Goal: Task Accomplishment & Management: Use online tool/utility

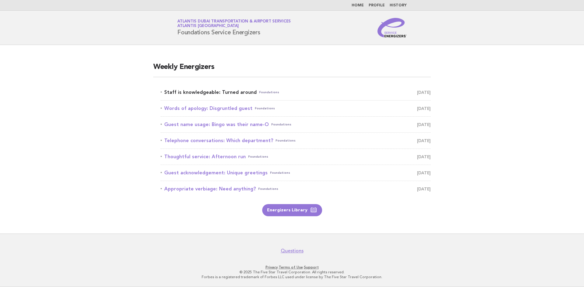
click at [239, 91] on link "Staff is knowledgeable: Turned around Foundations October 10" at bounding box center [295, 92] width 270 height 9
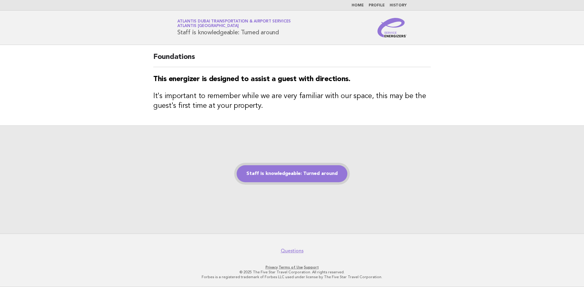
click at [309, 175] on link "Staff is knowledgeable: Turned around" at bounding box center [291, 173] width 111 height 17
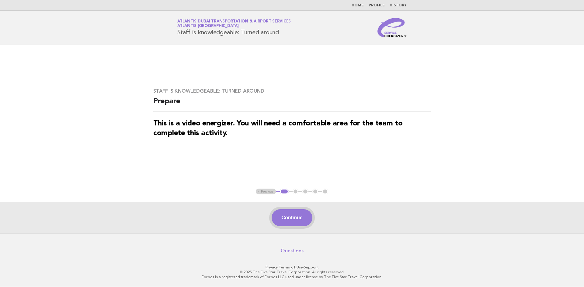
click at [287, 220] on button "Continue" at bounding box center [291, 217] width 40 height 17
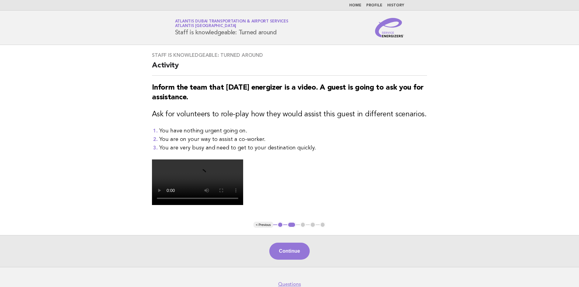
scroll to position [61, 0]
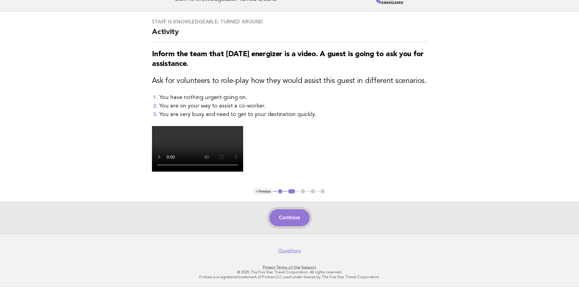
click at [300, 226] on button "Continue" at bounding box center [289, 217] width 40 height 17
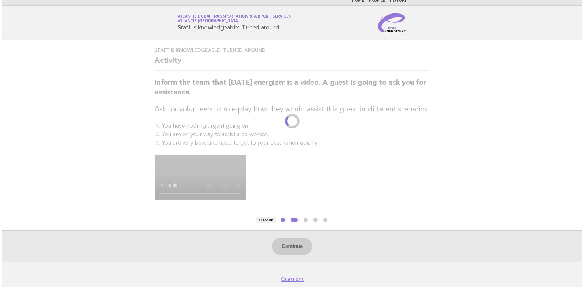
scroll to position [0, 0]
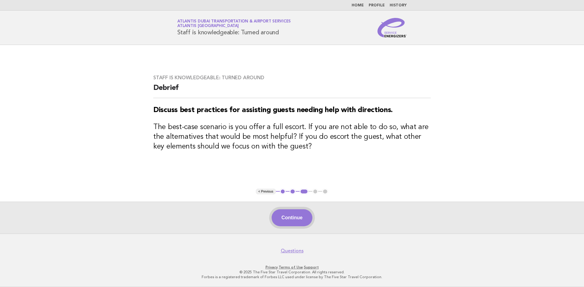
click at [295, 225] on button "Continue" at bounding box center [291, 217] width 40 height 17
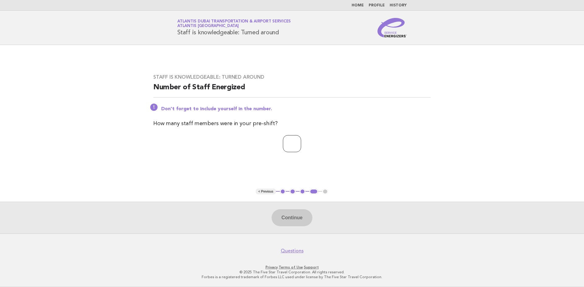
click at [283, 144] on input "number" at bounding box center [292, 143] width 18 height 17
